Goal: Find contact information: Find contact information

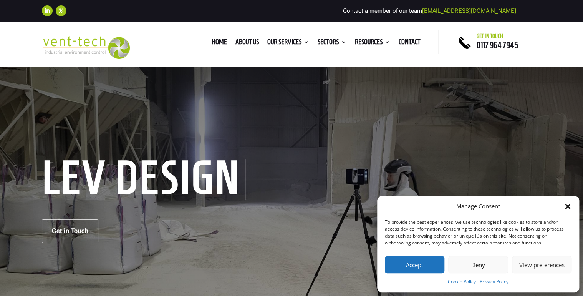
click at [413, 266] on button "Accept" at bounding box center [414, 264] width 59 height 17
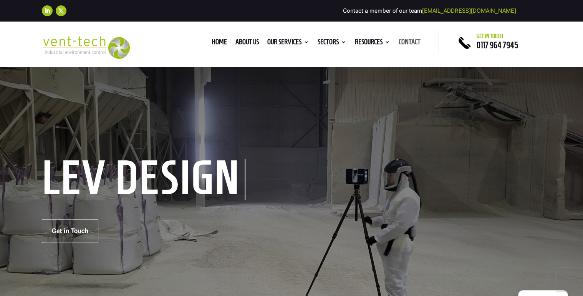
click at [408, 42] on link "Contact" at bounding box center [409, 43] width 22 height 8
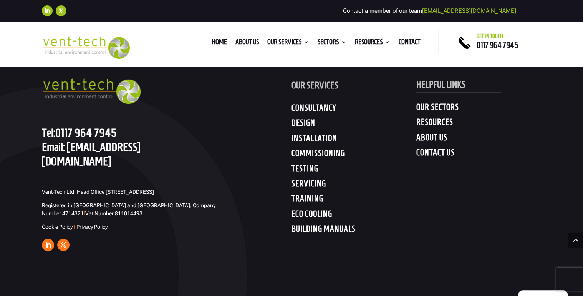
scroll to position [2979, 0]
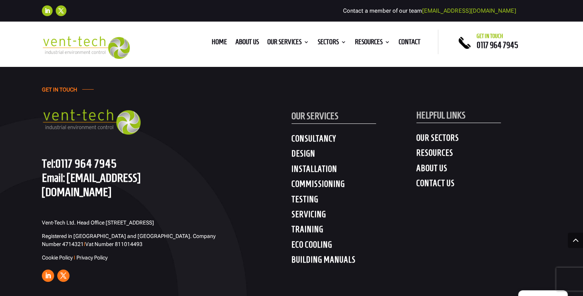
drag, startPoint x: 344, startPoint y: 181, endPoint x: 341, endPoint y: 159, distance: 22.1
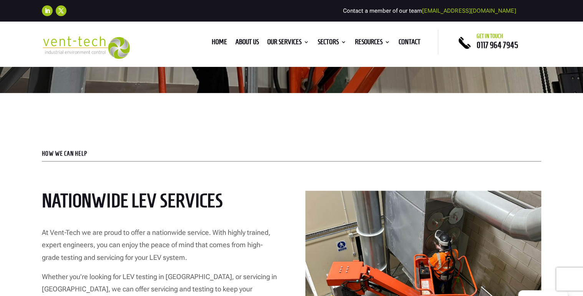
scroll to position [0, 0]
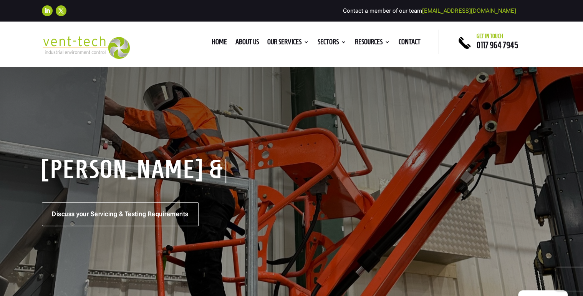
drag, startPoint x: 327, startPoint y: 111, endPoint x: 281, endPoint y: -15, distance: 135.1
